Goal: Task Accomplishment & Management: Use online tool/utility

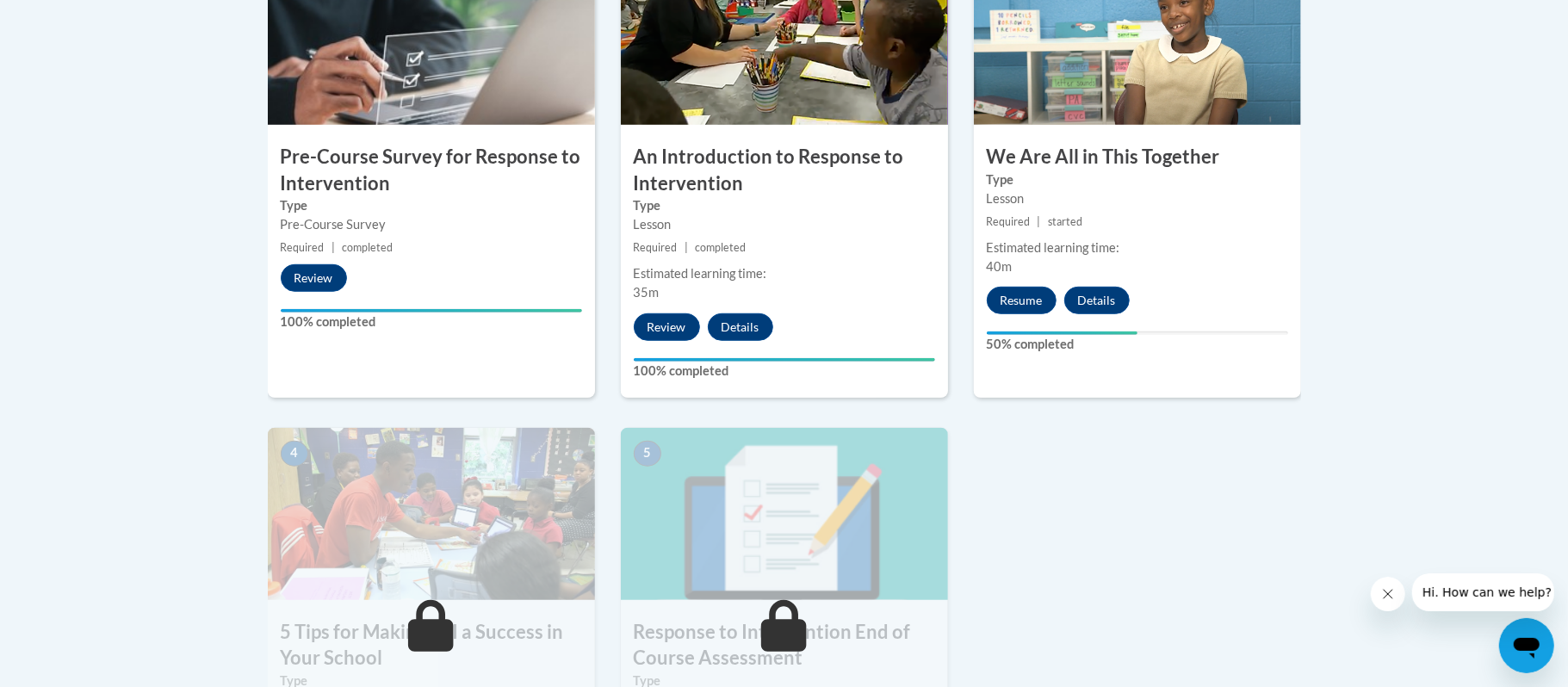
scroll to position [654, 0]
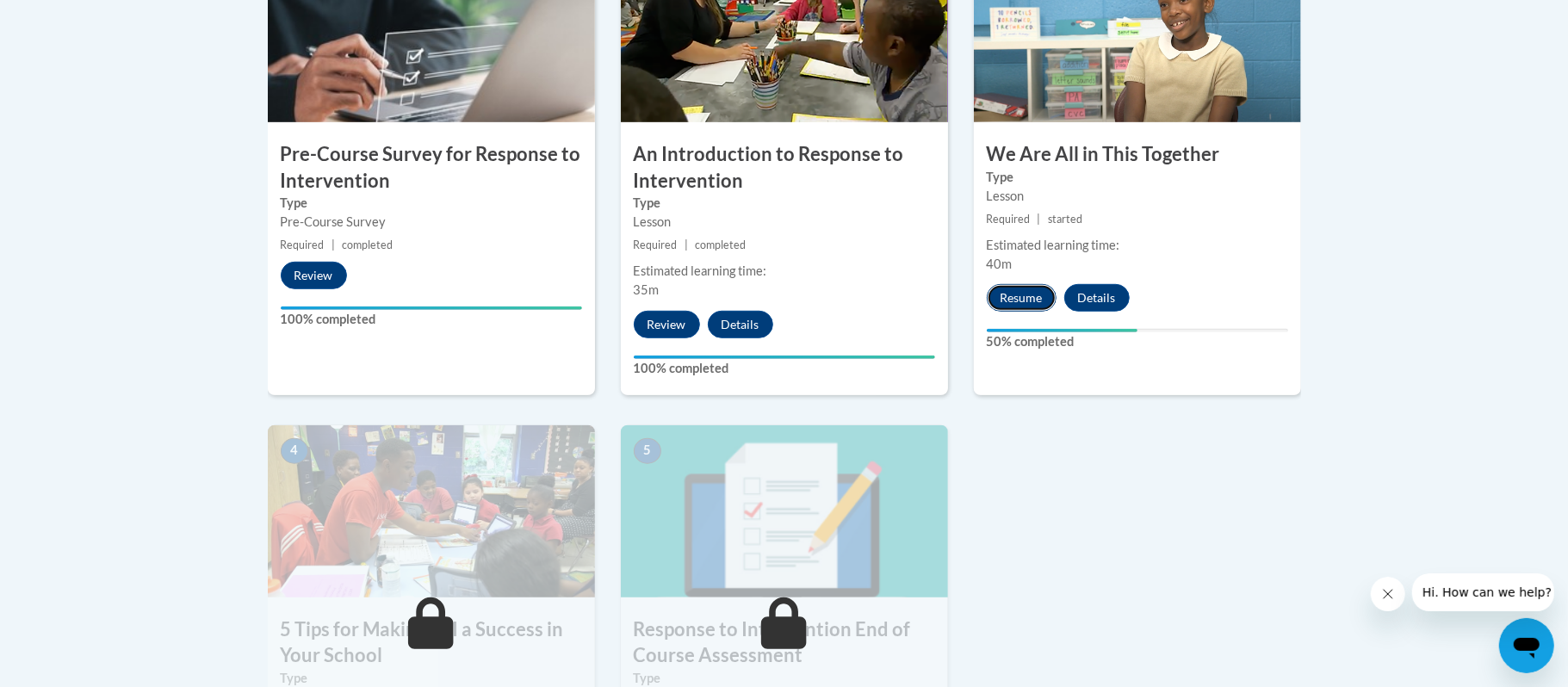
click at [1028, 302] on button "Resume" at bounding box center [1021, 298] width 70 height 27
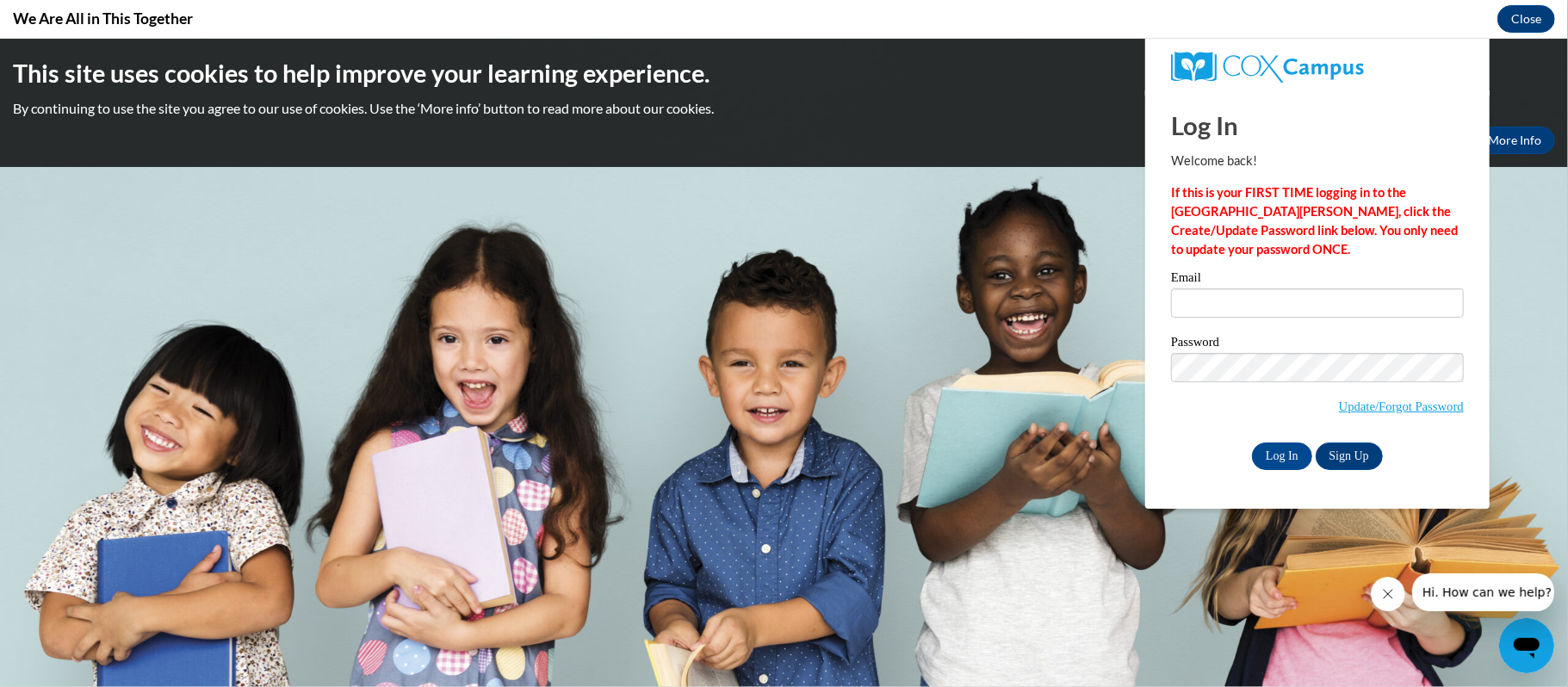
scroll to position [0, 0]
type input "[EMAIL_ADDRESS][DOMAIN_NAME]"
click at [1272, 449] on input "Log In" at bounding box center [1282, 456] width 60 height 27
click at [1282, 461] on input "Log In" at bounding box center [1282, 456] width 60 height 27
